Goal: Task Accomplishment & Management: Use online tool/utility

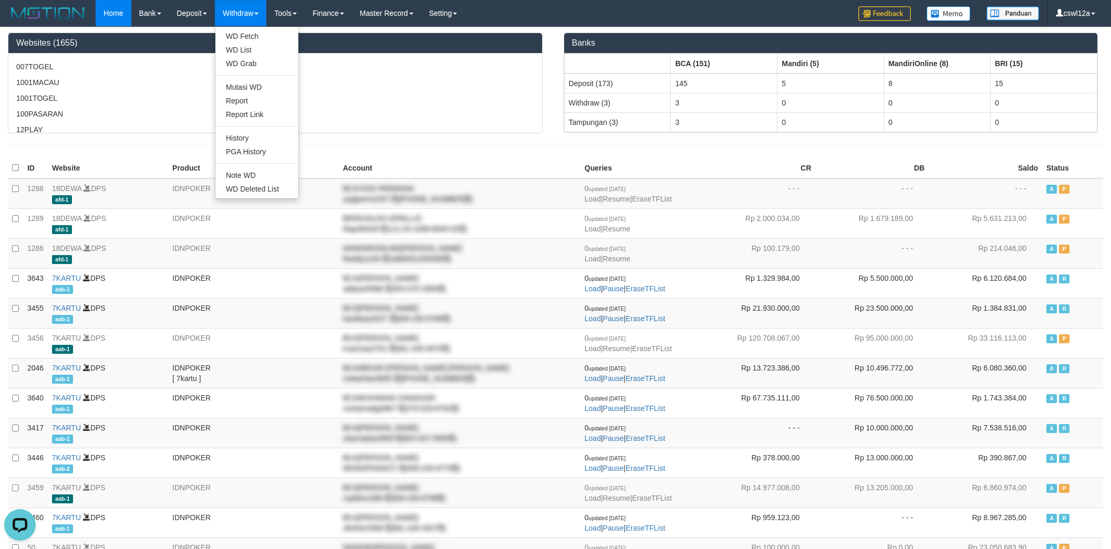
click at [246, 21] on link "Withdraw" at bounding box center [240, 13] width 51 height 26
click at [247, 20] on link "Withdraw" at bounding box center [240, 13] width 51 height 26
click at [247, 12] on link "Withdraw" at bounding box center [240, 13] width 51 height 26
click at [243, 18] on link "Withdraw" at bounding box center [240, 13] width 51 height 26
click at [243, 46] on link "WD List" at bounding box center [256, 50] width 83 height 14
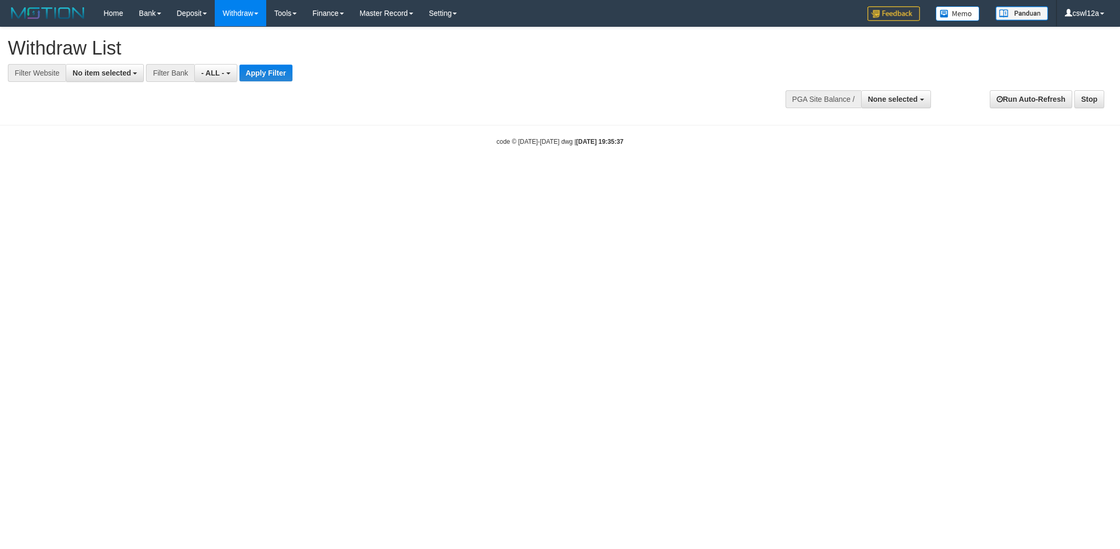
select select
click at [105, 71] on span "No item selected" at bounding box center [101, 73] width 58 height 8
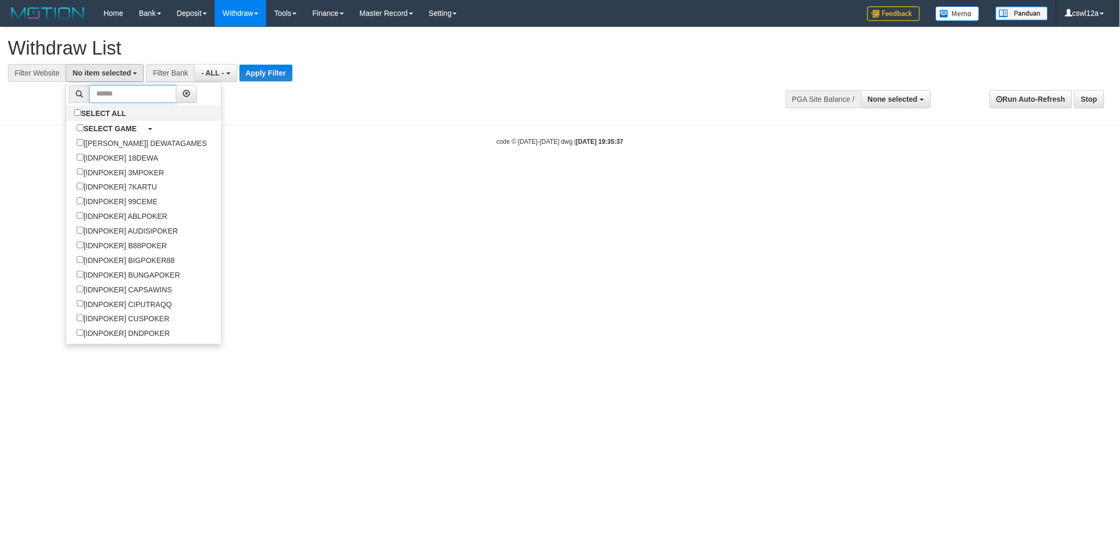
click at [120, 88] on input "text" at bounding box center [132, 94] width 87 height 18
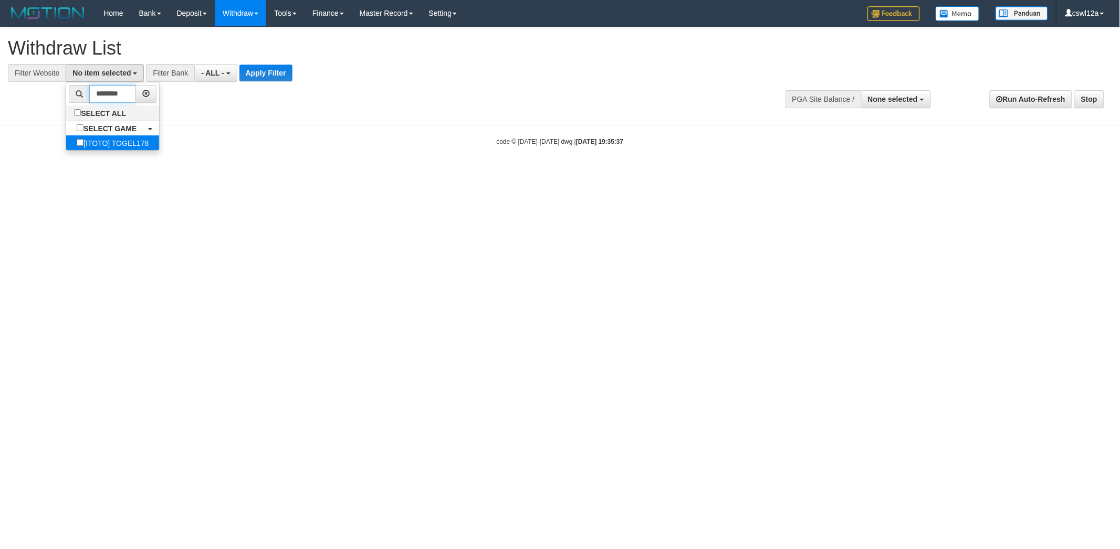
type input "********"
click at [126, 145] on label "[ITOTO] TOGEL178" at bounding box center [112, 143] width 93 height 15
select select "****"
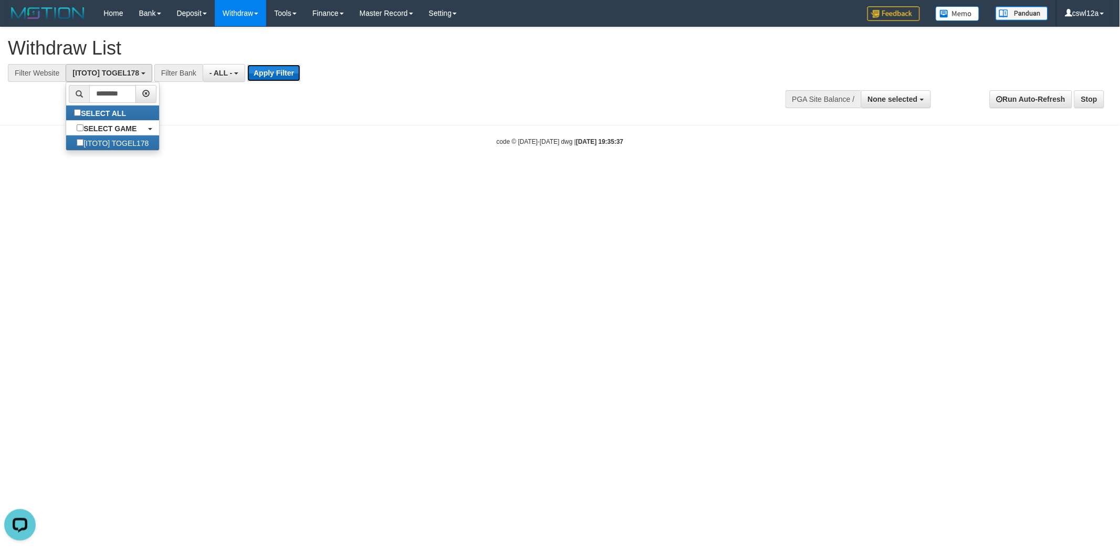
click at [272, 67] on button "Apply Filter" at bounding box center [273, 73] width 53 height 17
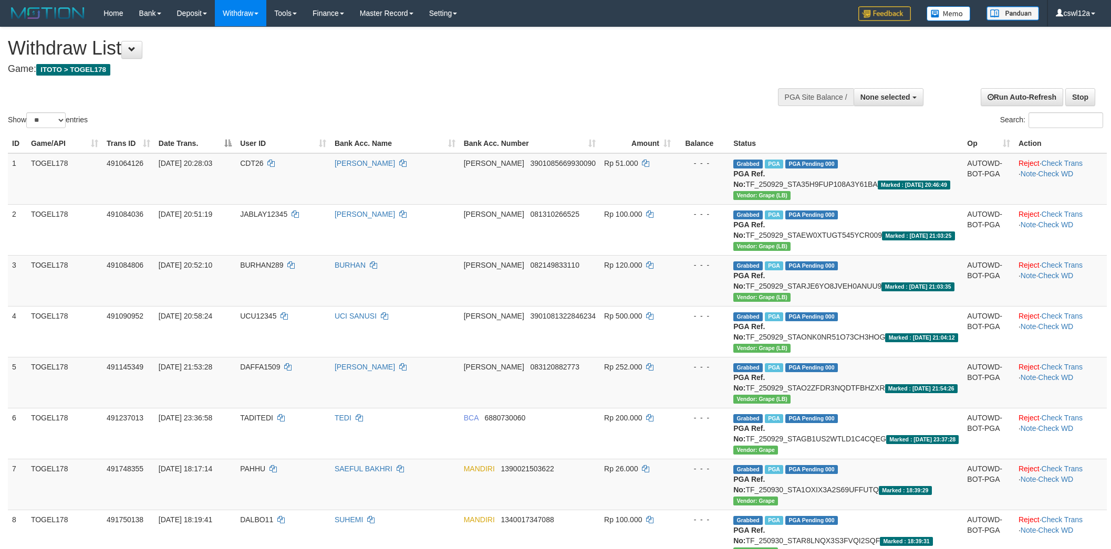
select select
select select "**"
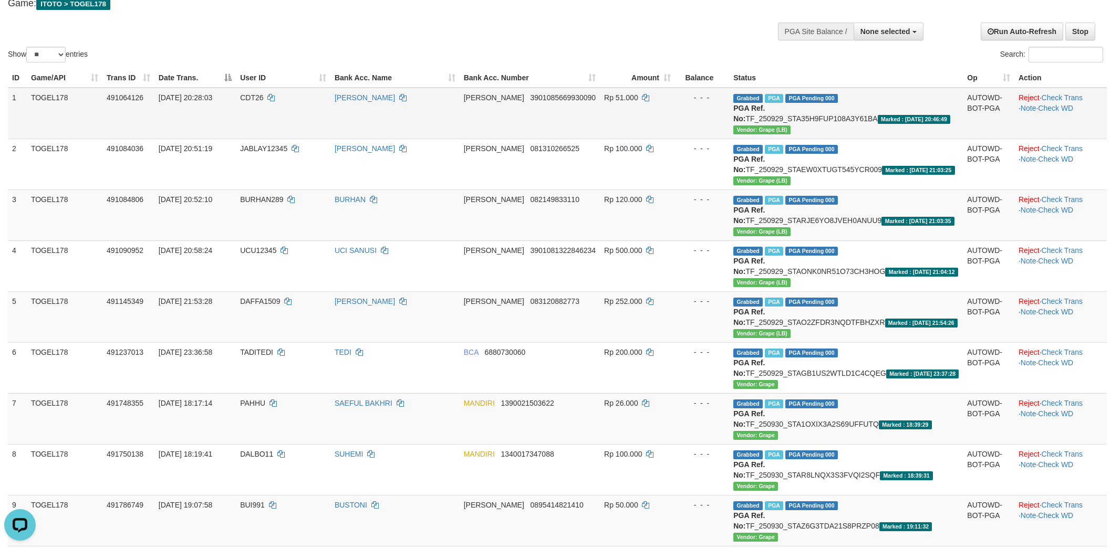
click at [800, 120] on td "Grabbed PGA PGA Pending 000 PGA Ref. No: TF_250929_STA35H9FUP108A3Y61BA Marked …" at bounding box center [846, 113] width 234 height 51
copy td "TF_250929_STA35H9FUP108A3Y61BA"
click at [675, 521] on td "Rp 50.000" at bounding box center [637, 520] width 75 height 51
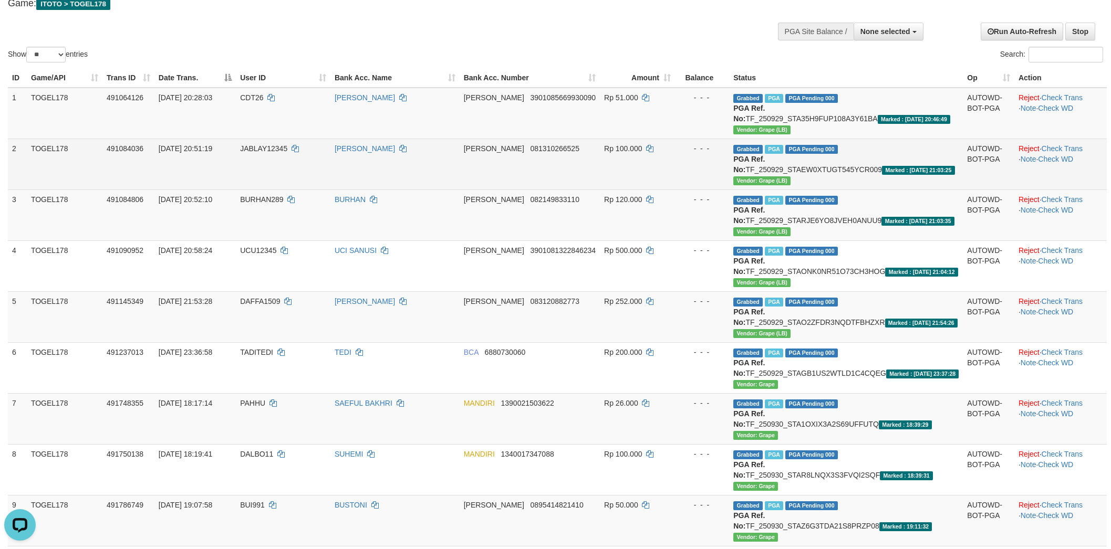
click at [830, 167] on td "Grabbed PGA PGA Pending 000 PGA Ref. No: TF_250929_STAEW0XTUGT545YCR009 Marked …" at bounding box center [846, 164] width 234 height 51
copy td "TF_250929_STAEW0XTUGT545YCR009"
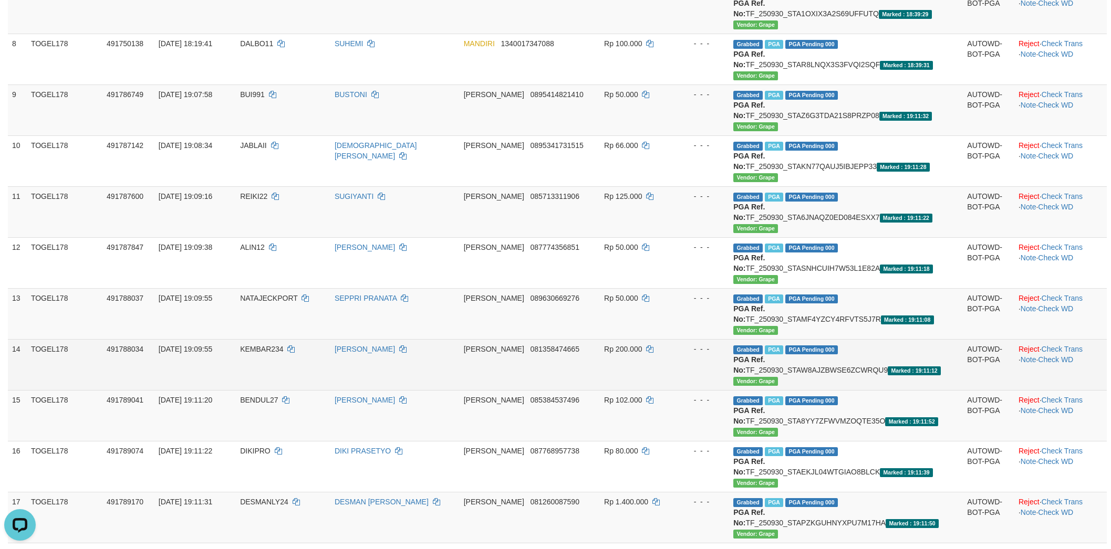
scroll to position [525, 0]
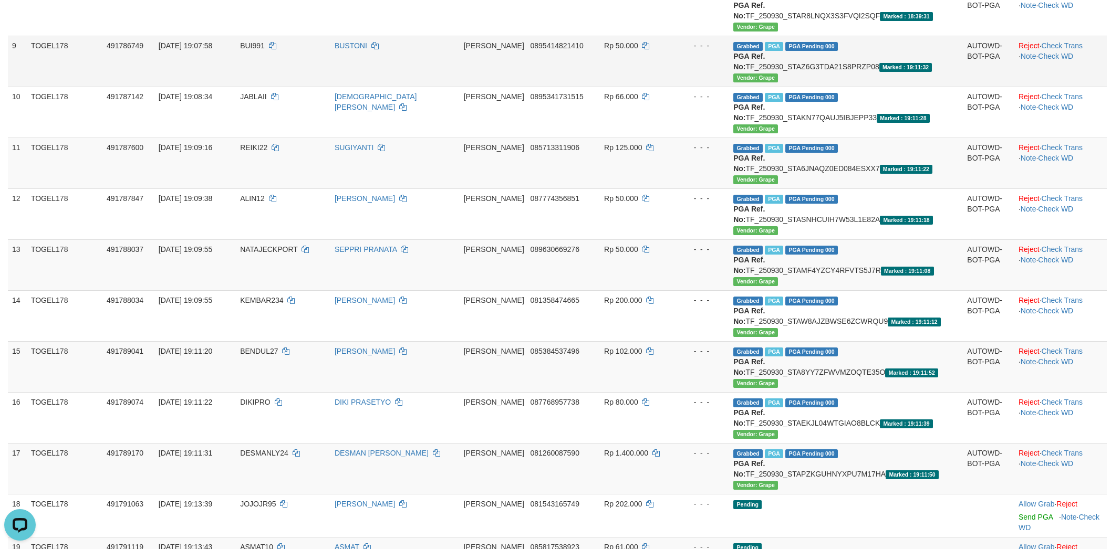
click at [820, 64] on td "Grabbed PGA PGA Pending 000 {"status":"000","data":{"unique_id":"1106-491786749…" at bounding box center [846, 61] width 234 height 51
copy td "TF_250930_STAZ6G3TDA21S8PRZP08"
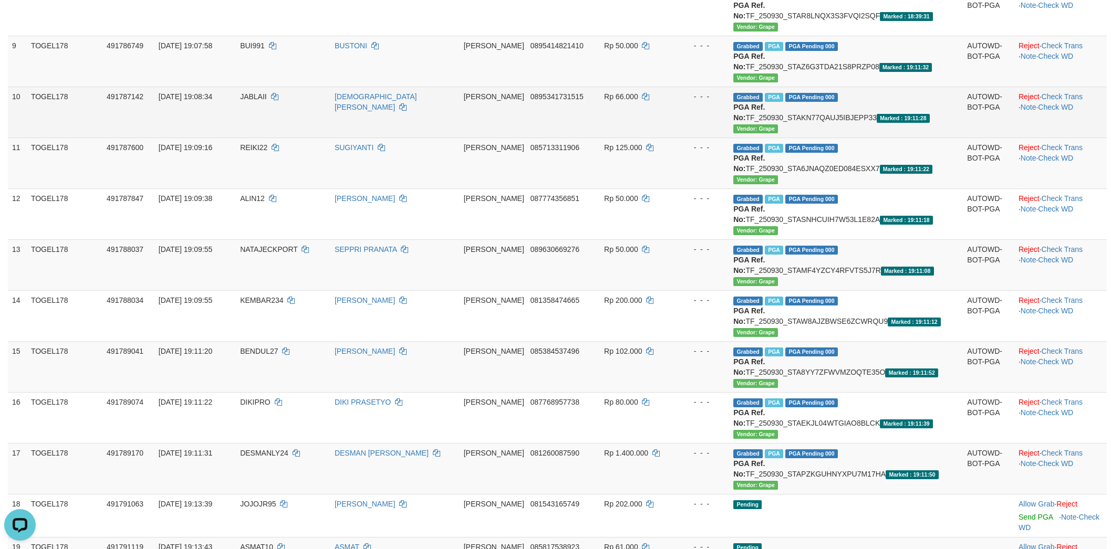
click at [907, 116] on td "Grabbed PGA PGA Pending 000 {"status":"000","data":{"unique_id":"1106-491787142…" at bounding box center [846, 112] width 234 height 51
copy td "TF_250930_STAKN77QAUJ5IBJEPP33"
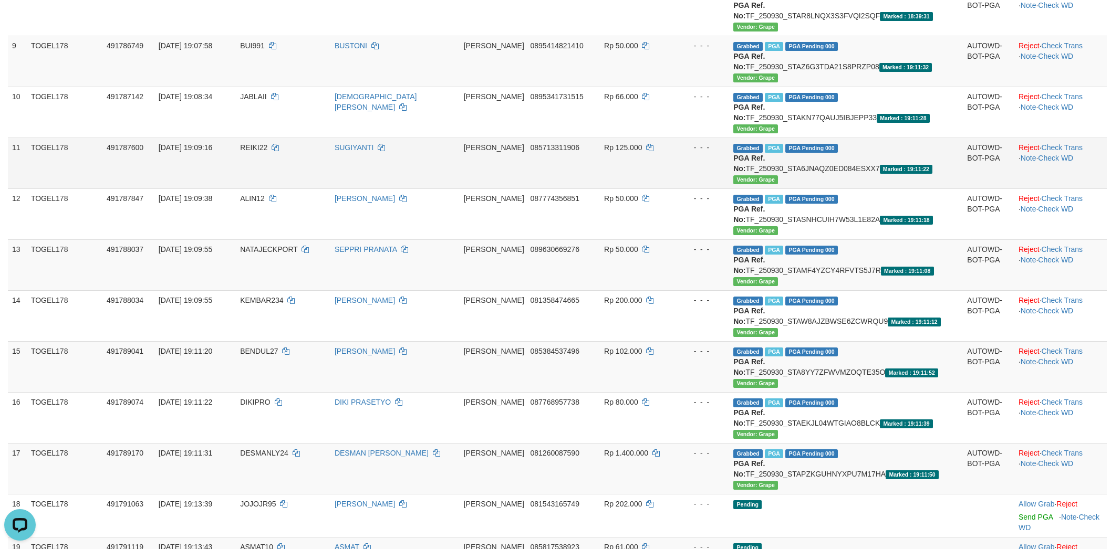
click at [894, 170] on td "Grabbed PGA PGA Pending 000 {"status":"000","data":{"unique_id":"1106-491787600…" at bounding box center [846, 163] width 234 height 51
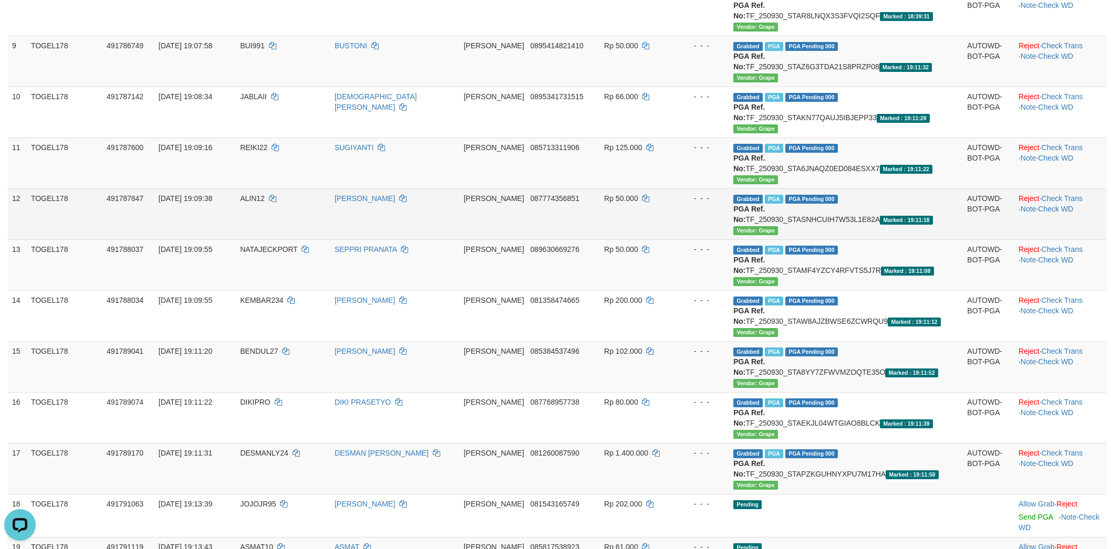
copy td "TF_250930_STA6JNAQZ0ED084ESXX7"
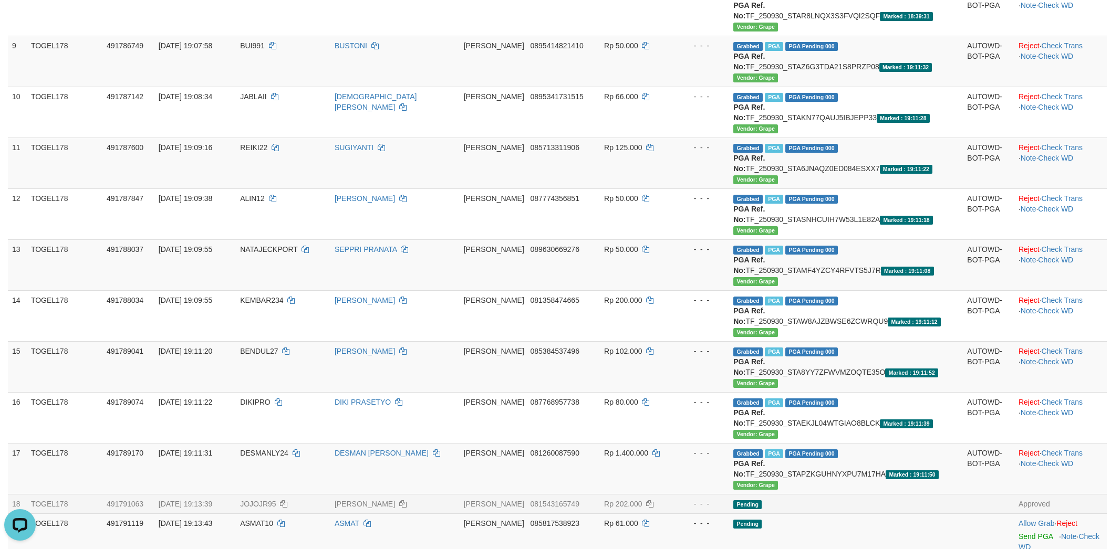
click at [1091, 495] on td "Approved" at bounding box center [1060, 503] width 92 height 19
click at [963, 541] on td at bounding box center [988, 535] width 51 height 43
